Goal: Information Seeking & Learning: Learn about a topic

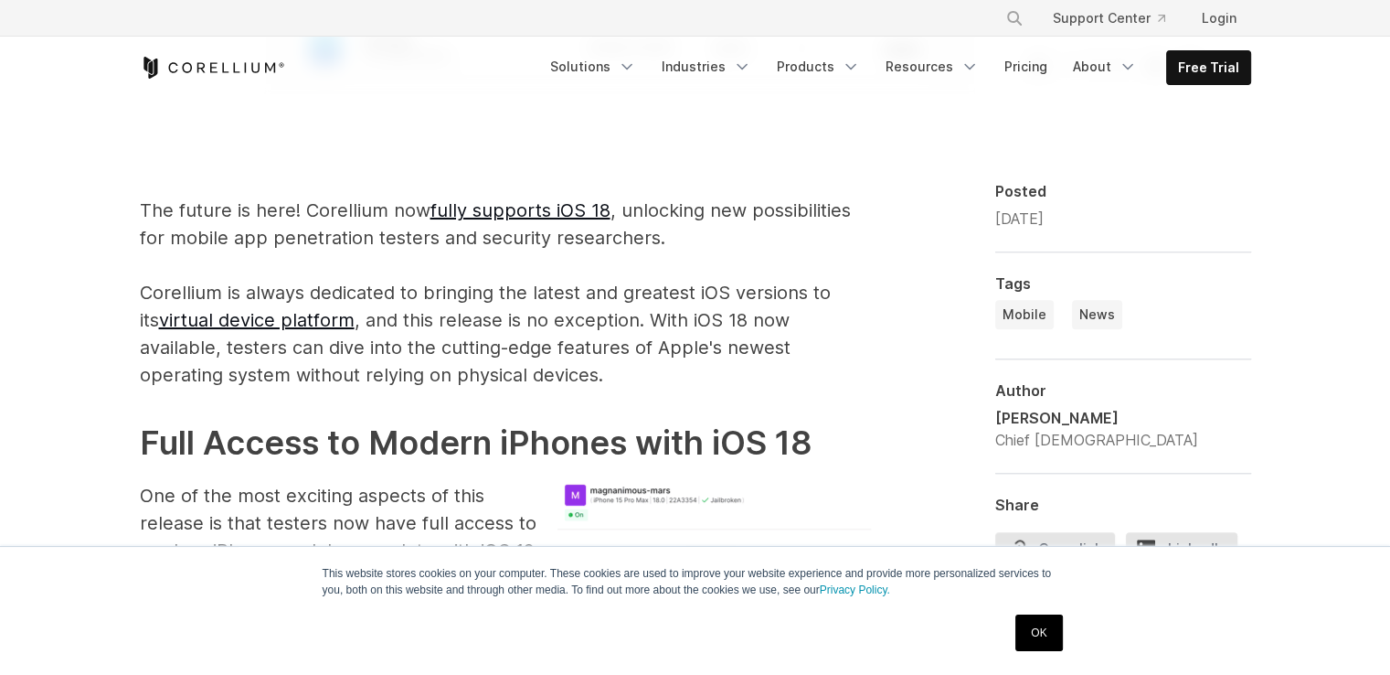
scroll to position [1033, 0]
click at [1016, 629] on link "OK" at bounding box center [1039, 632] width 47 height 37
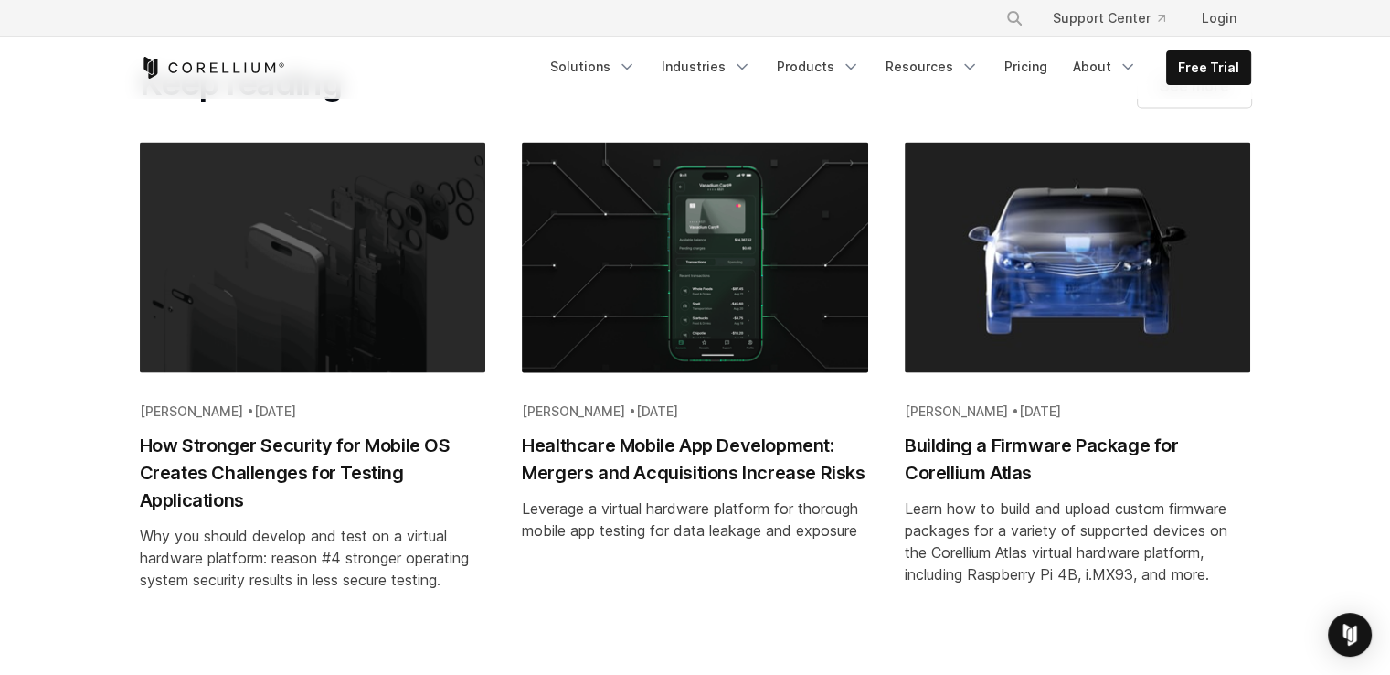
scroll to position [3623, 0]
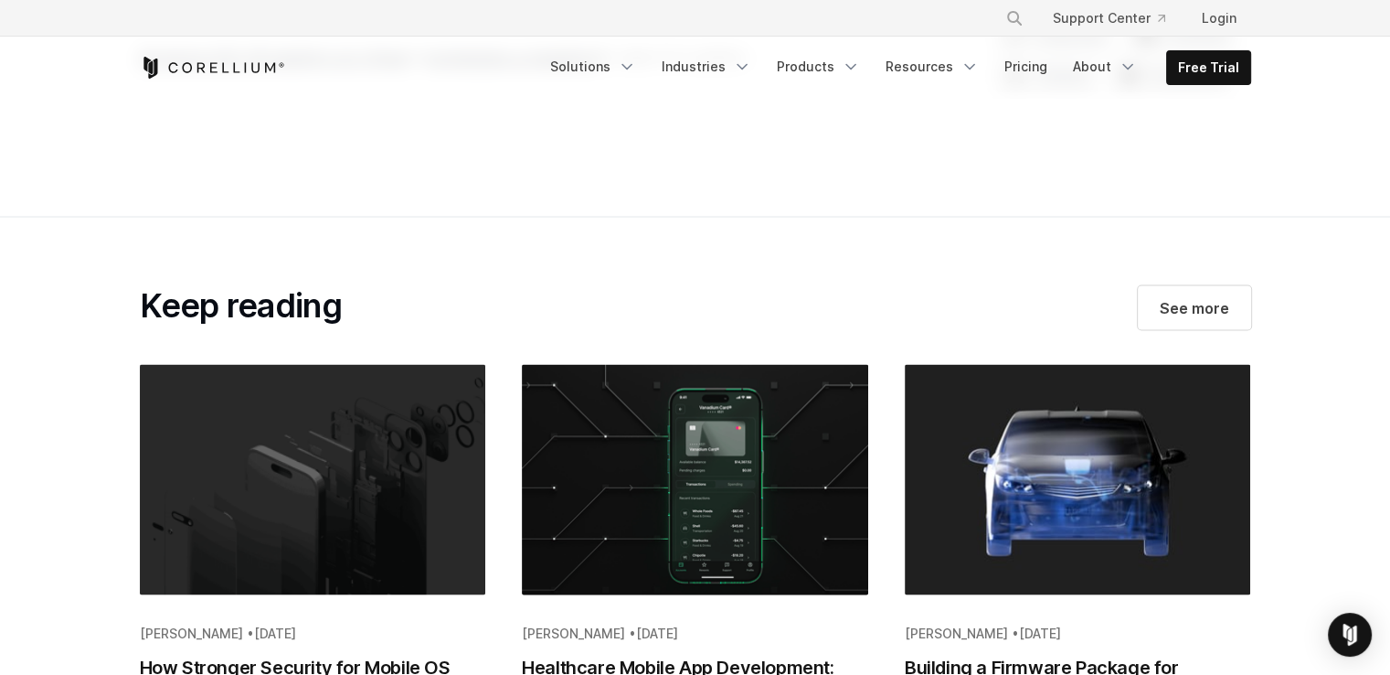
click at [580, 438] on img "Blog post summary: Healthcare Mobile App Development: Mergers and Acquisitions …" at bounding box center [695, 487] width 346 height 245
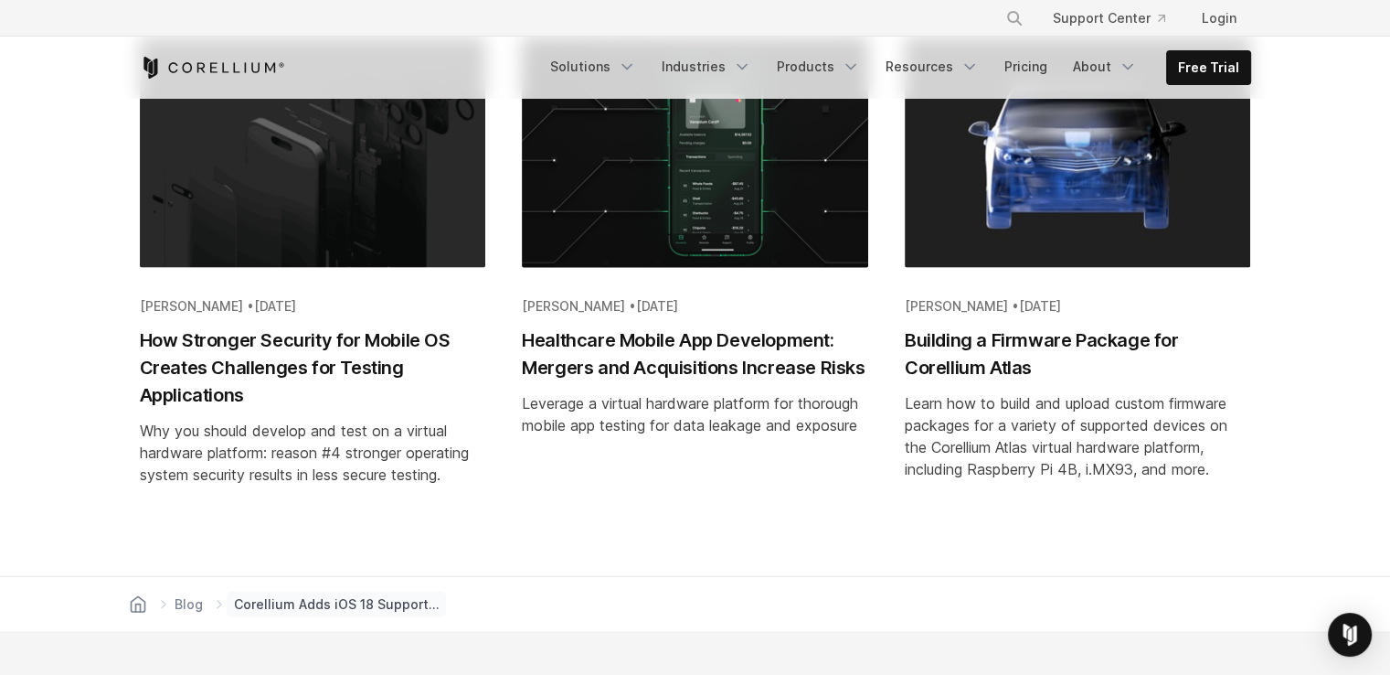
scroll to position [3949, 0]
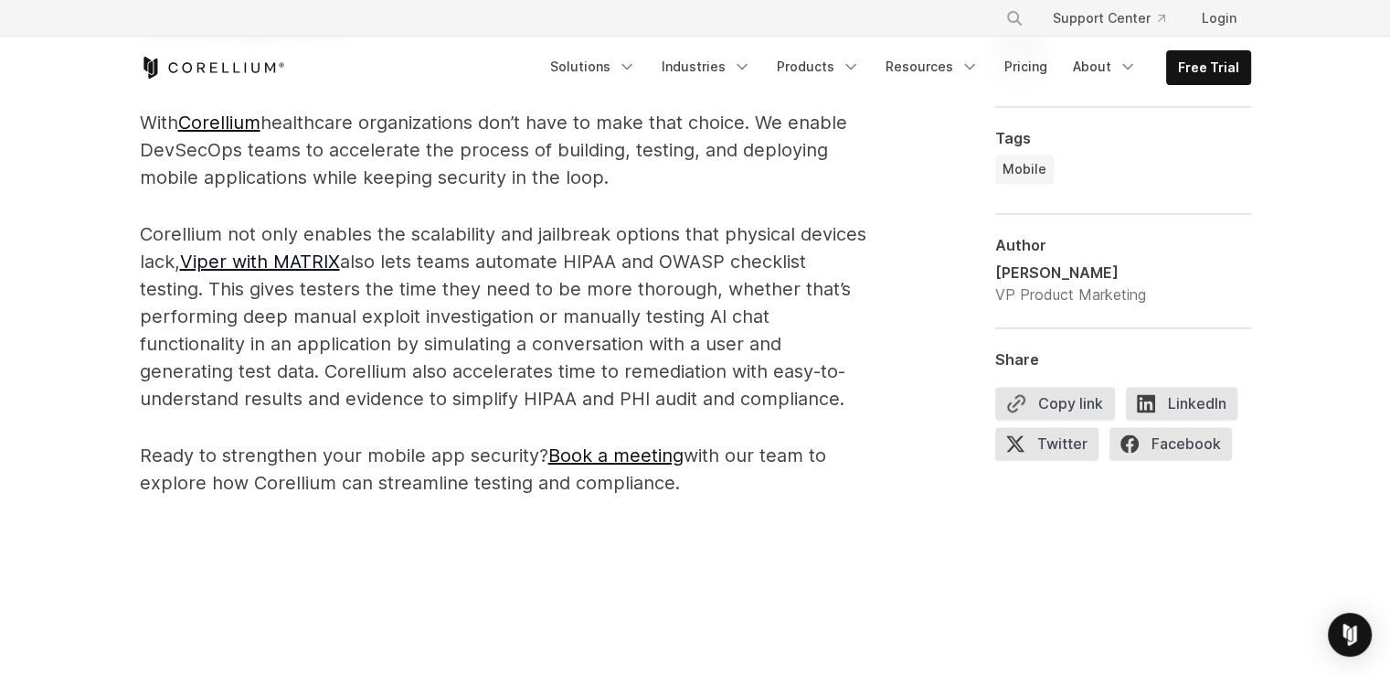
scroll to position [2483, 0]
click at [636, 64] on icon "Navigation Menu" at bounding box center [627, 67] width 18 height 18
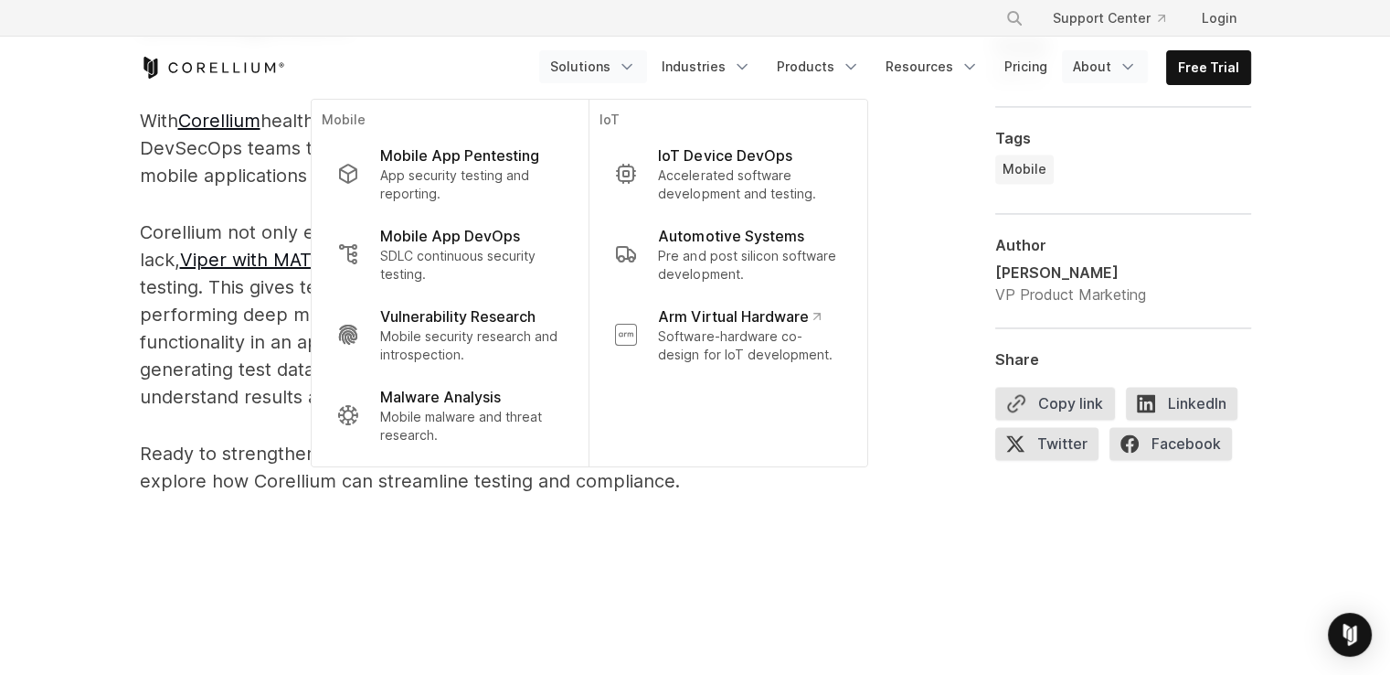
click at [1109, 69] on link "About" at bounding box center [1105, 66] width 86 height 33
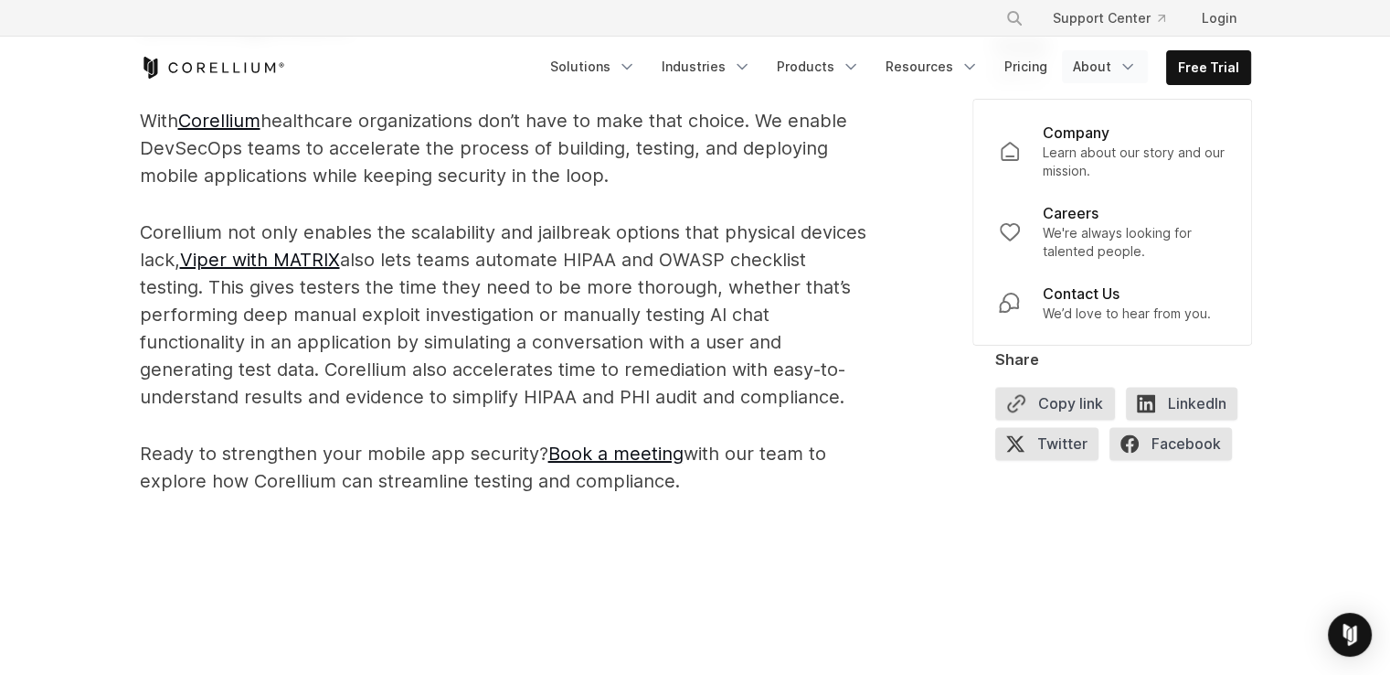
click at [1109, 69] on link "About" at bounding box center [1105, 66] width 86 height 33
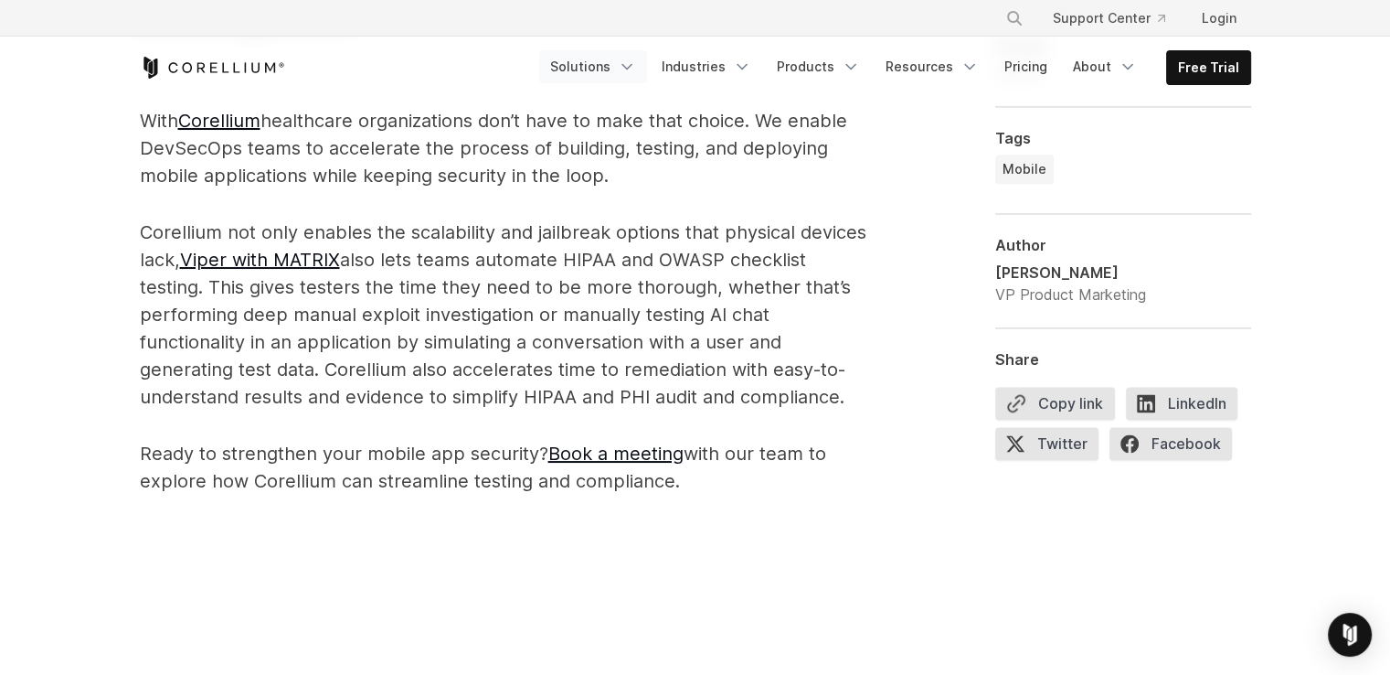
click at [617, 61] on link "Solutions" at bounding box center [593, 66] width 108 height 33
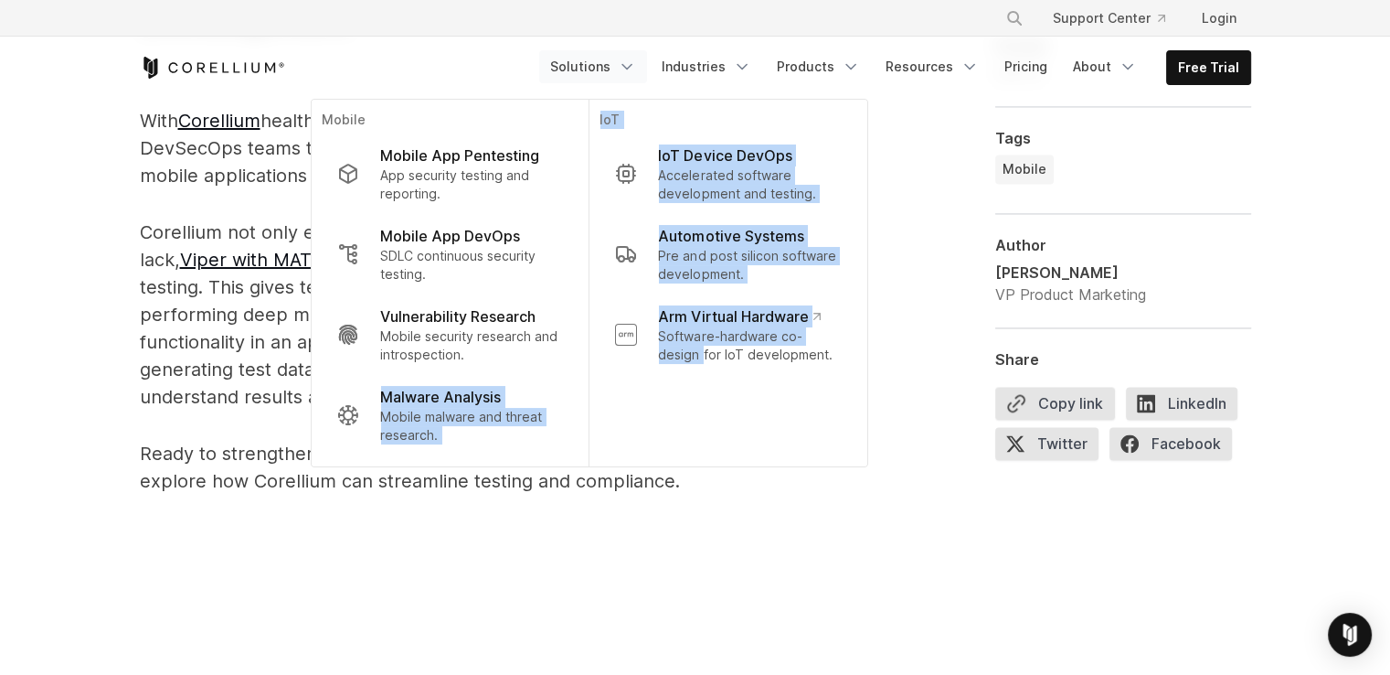
drag, startPoint x: 667, startPoint y: 459, endPoint x: 554, endPoint y: 363, distance: 148.5
click at [554, 363] on li "Mobile Mobile App Pentesting App security testing and reporting. Mobile App Dev…" at bounding box center [589, 283] width 556 height 367
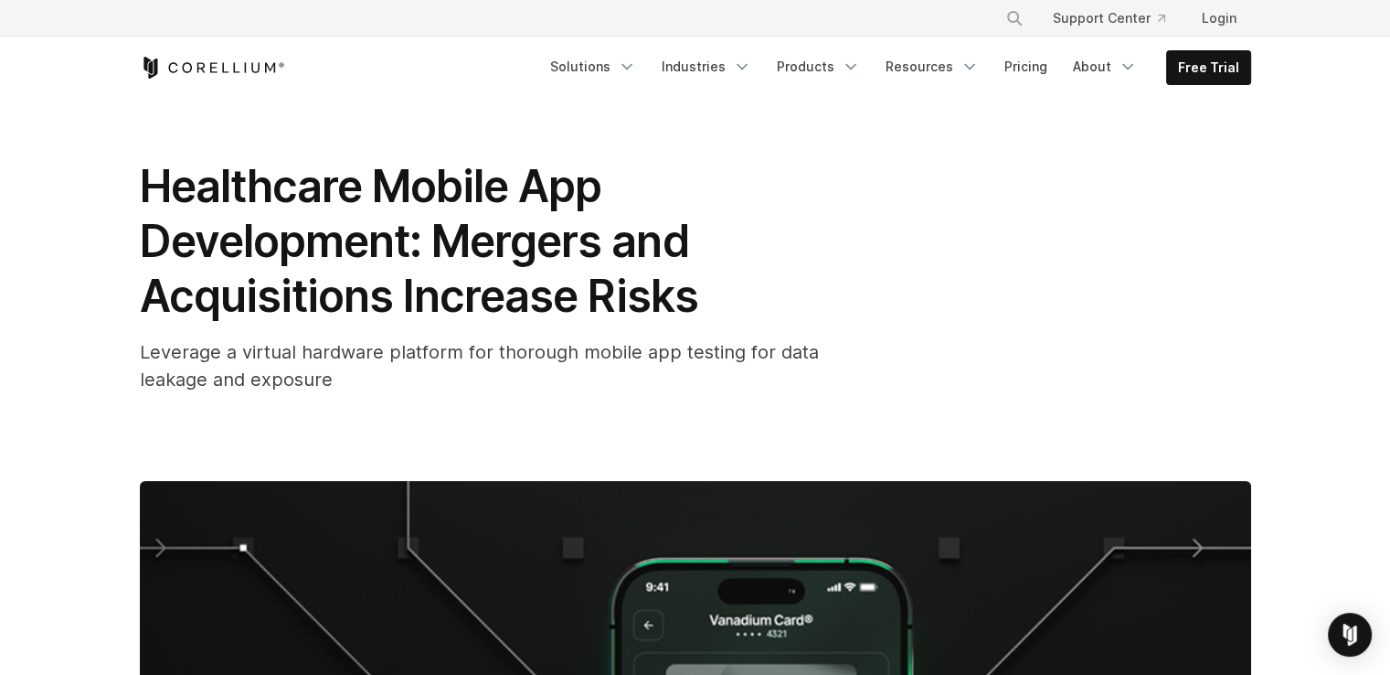
scroll to position [0, 0]
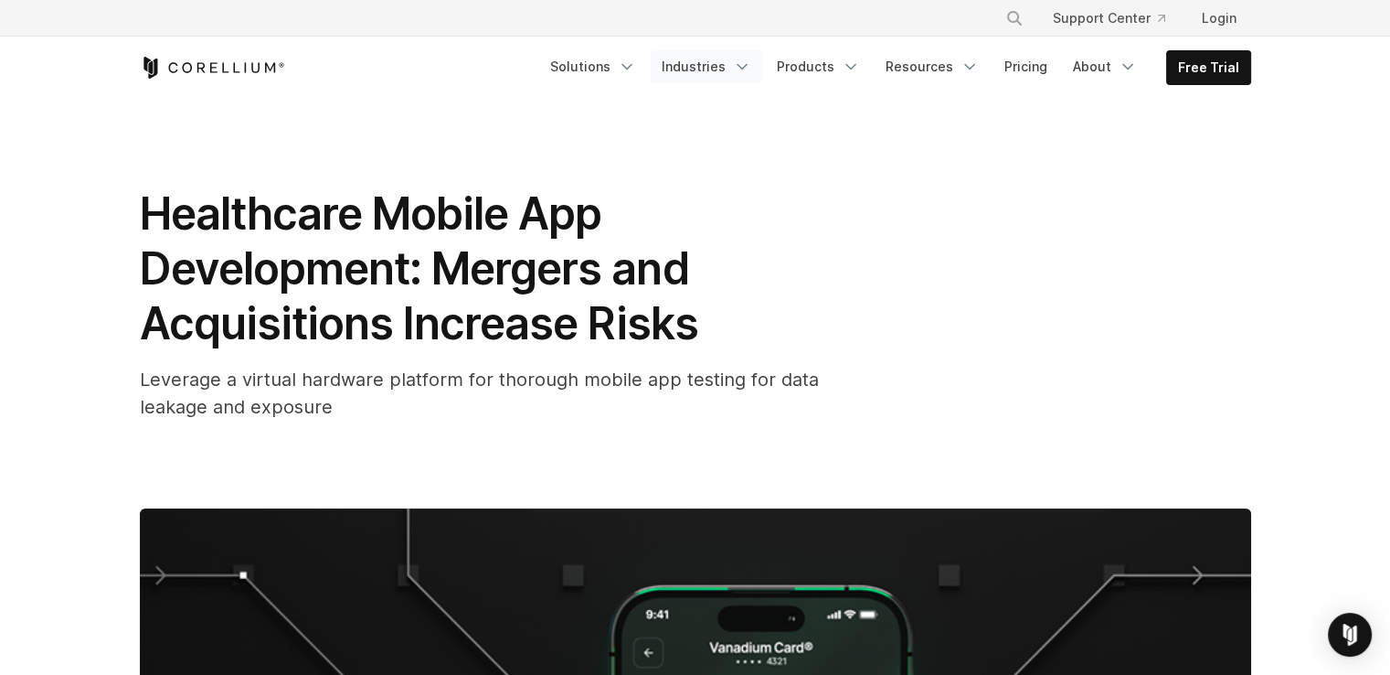
click at [722, 61] on link "Industries" at bounding box center [707, 66] width 112 height 33
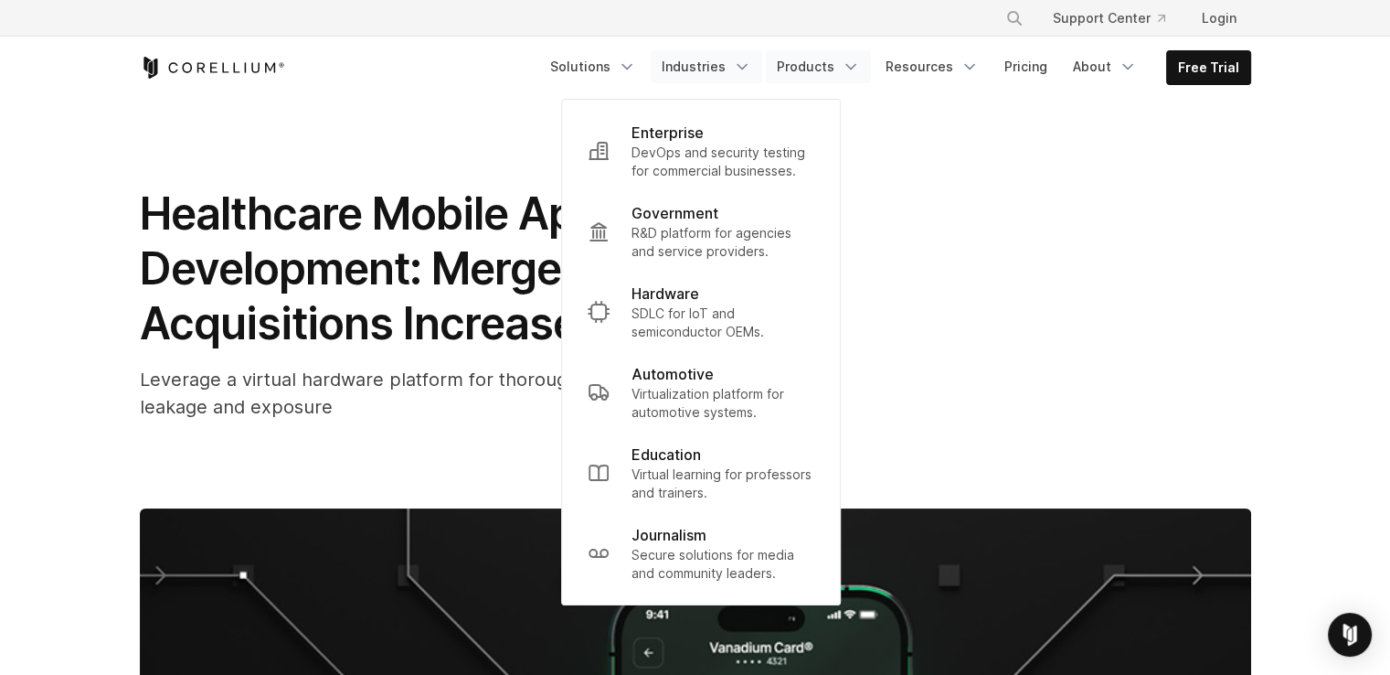
click at [839, 61] on link "Products" at bounding box center [818, 66] width 105 height 33
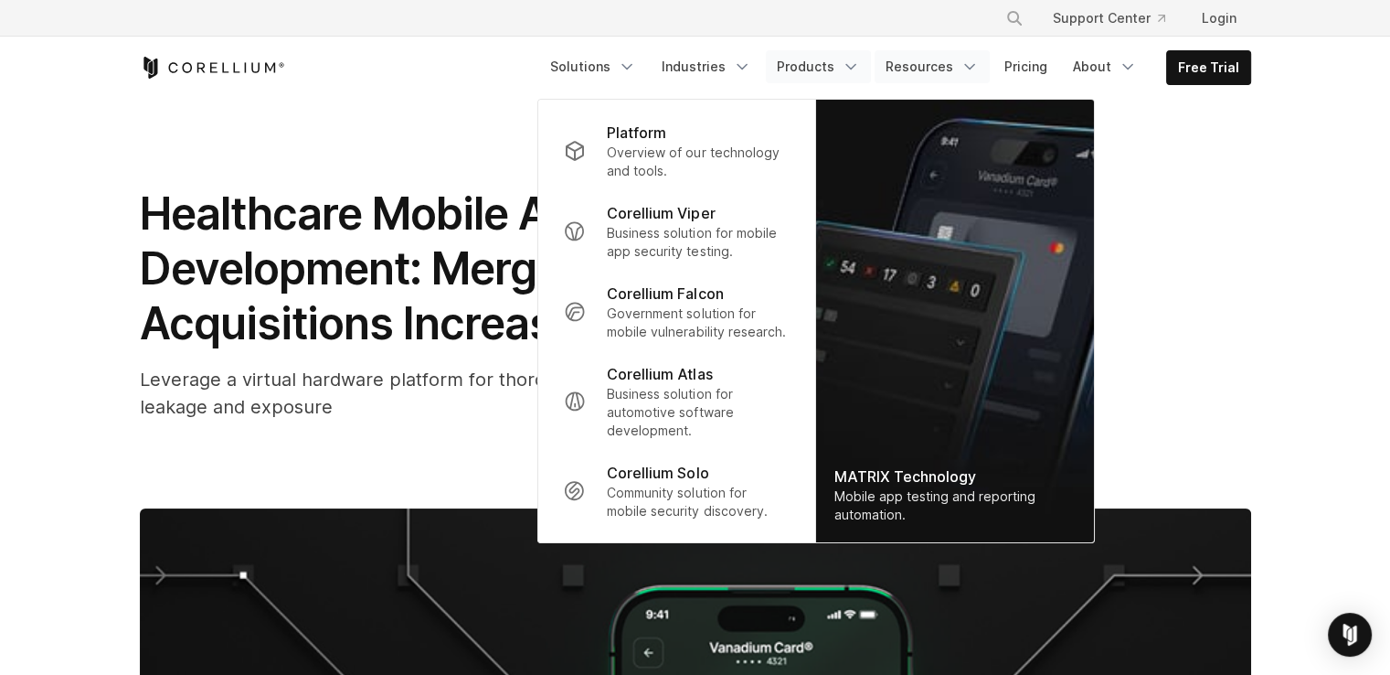
click at [969, 62] on icon "Navigation Menu" at bounding box center [970, 67] width 18 height 18
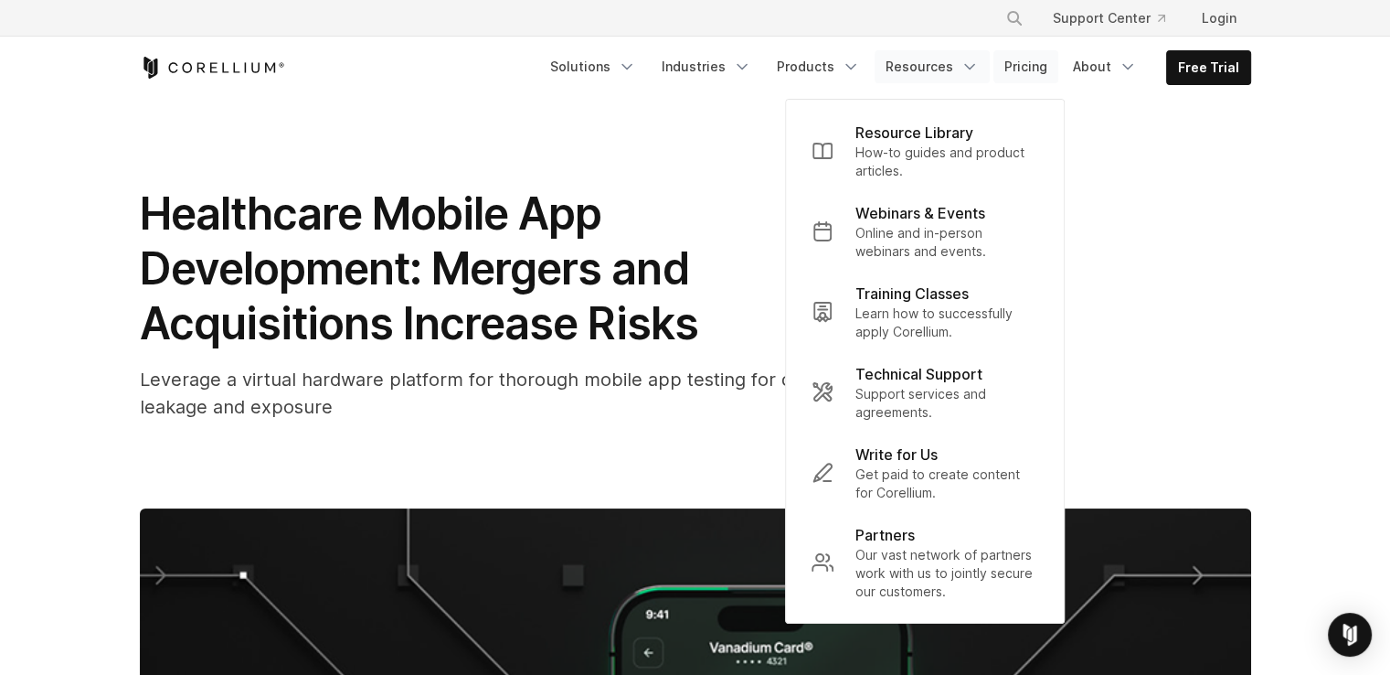
click at [1031, 59] on link "Pricing" at bounding box center [1026, 66] width 65 height 33
